Goal: Transaction & Acquisition: Book appointment/travel/reservation

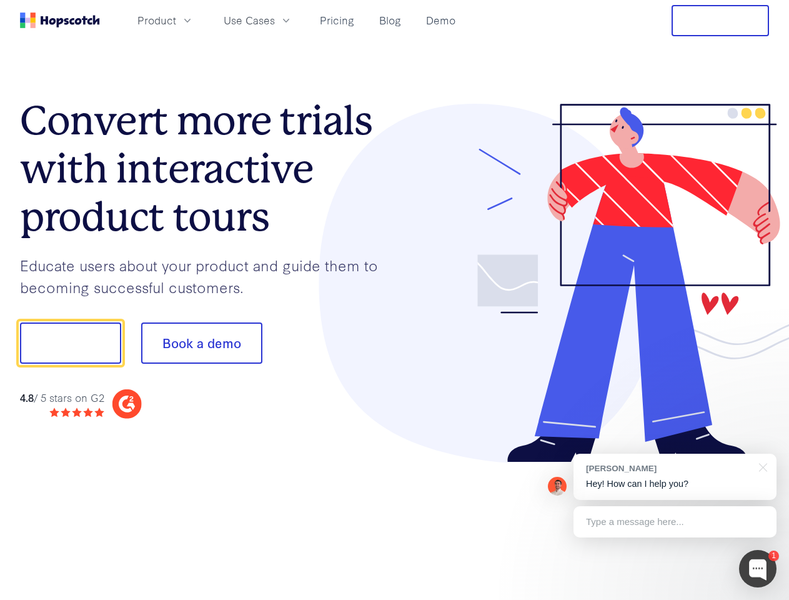
click at [395, 300] on div at bounding box center [582, 283] width 375 height 359
click at [176, 20] on span "Product" at bounding box center [156, 20] width 39 height 16
click at [275, 20] on span "Use Cases" at bounding box center [249, 20] width 51 height 16
click at [720, 21] on button "Free Trial" at bounding box center [720, 20] width 97 height 31
click at [70, 343] on button "Show me!" at bounding box center [70, 342] width 101 height 41
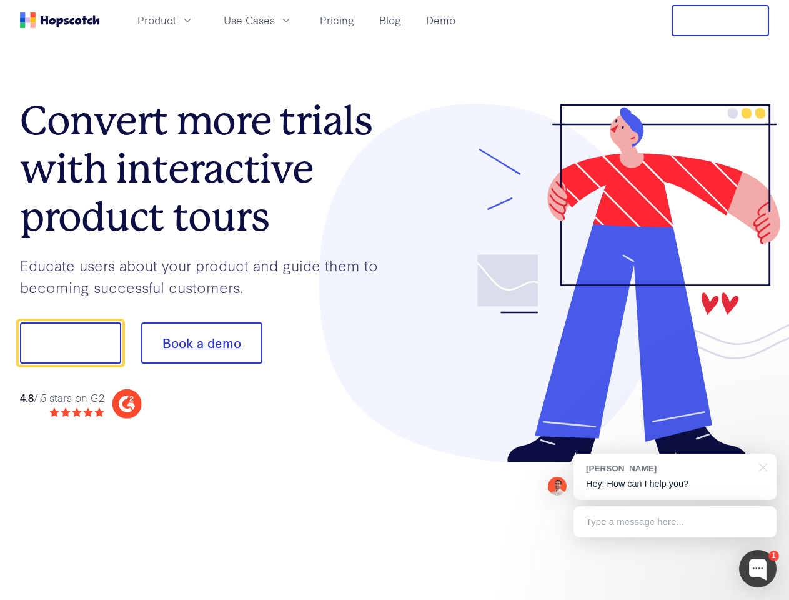
click at [201, 343] on button "Book a demo" at bounding box center [201, 342] width 121 height 41
click at [758, 568] on div at bounding box center [757, 568] width 37 height 37
click at [675, 477] on div "[PERSON_NAME] Hey! How can I help you?" at bounding box center [674, 477] width 203 height 46
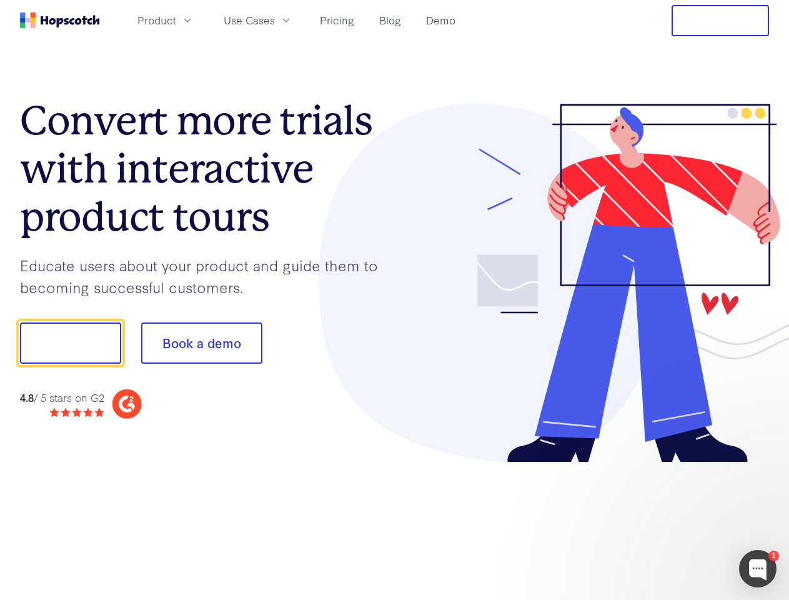
click at [761, 466] on div at bounding box center [659, 341] width 234 height 417
click at [675, 522] on div at bounding box center [659, 424] width 234 height 249
